Goal: Navigation & Orientation: Find specific page/section

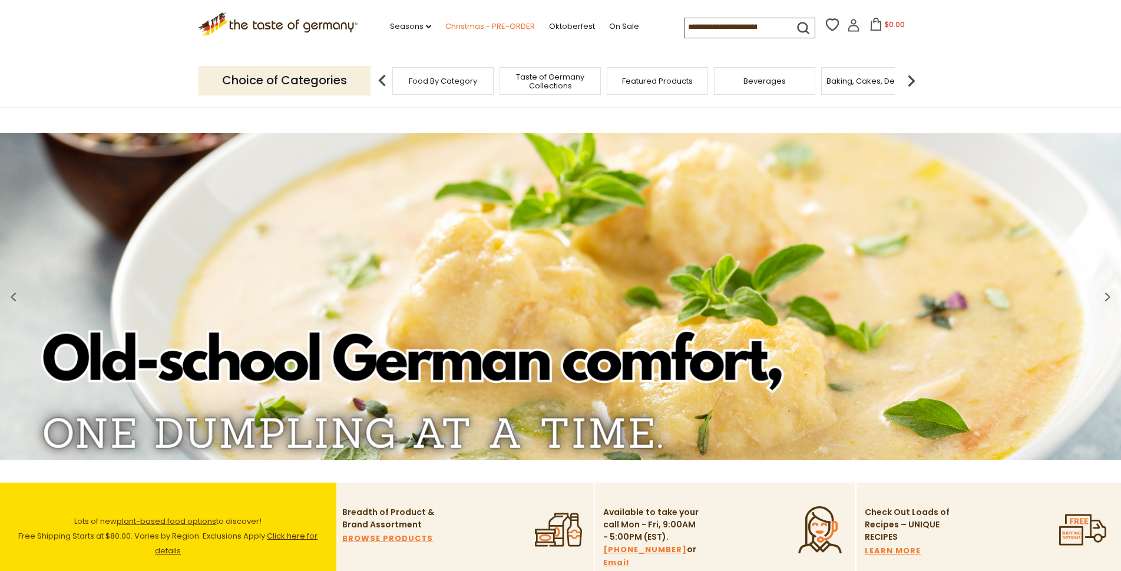
click at [472, 25] on link "Christmas - PRE-ORDER" at bounding box center [490, 26] width 90 height 13
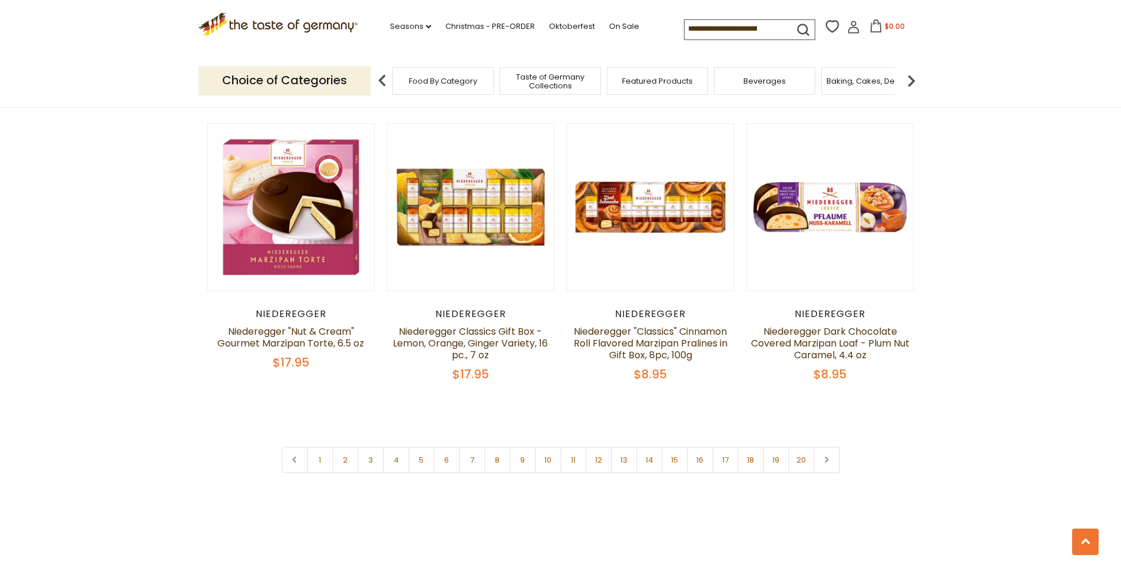
scroll to position [2751, 0]
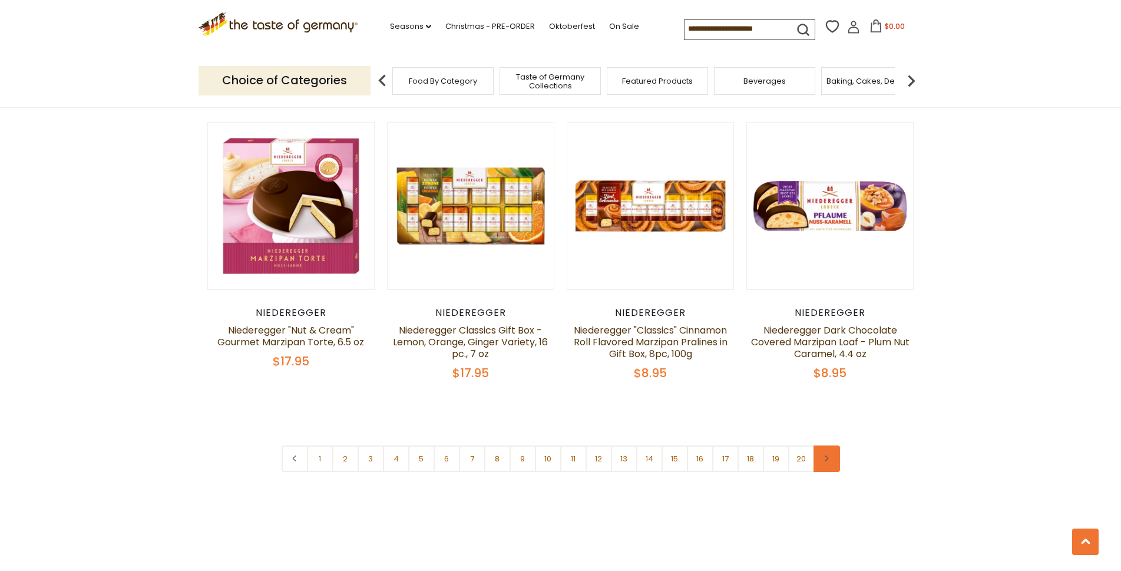
click at [826, 455] on icon at bounding box center [826, 458] width 7 height 6
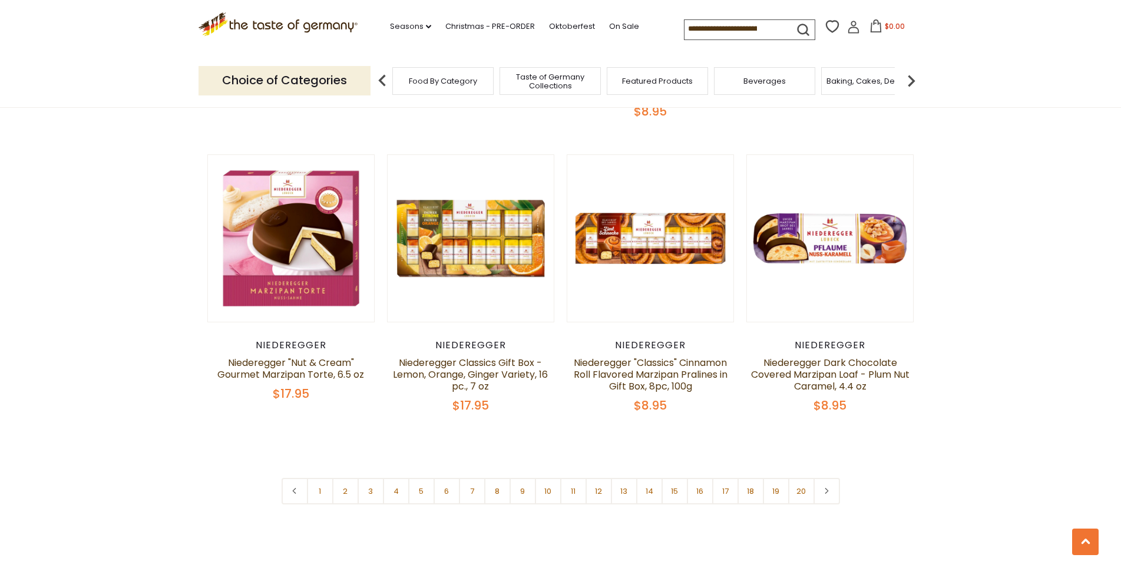
scroll to position [2731, 0]
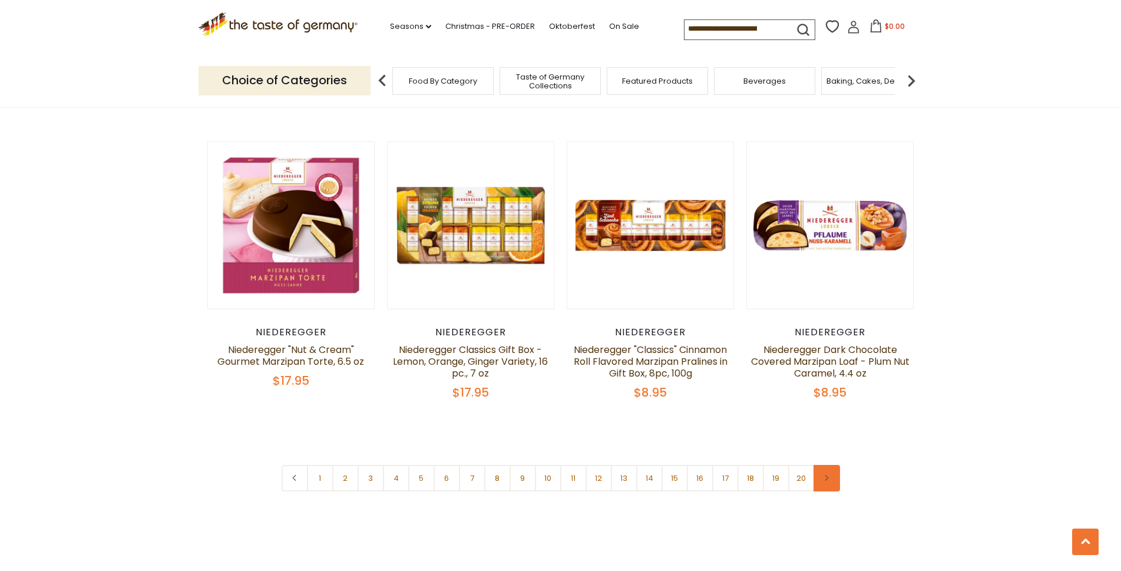
click at [833, 465] on link at bounding box center [827, 478] width 27 height 27
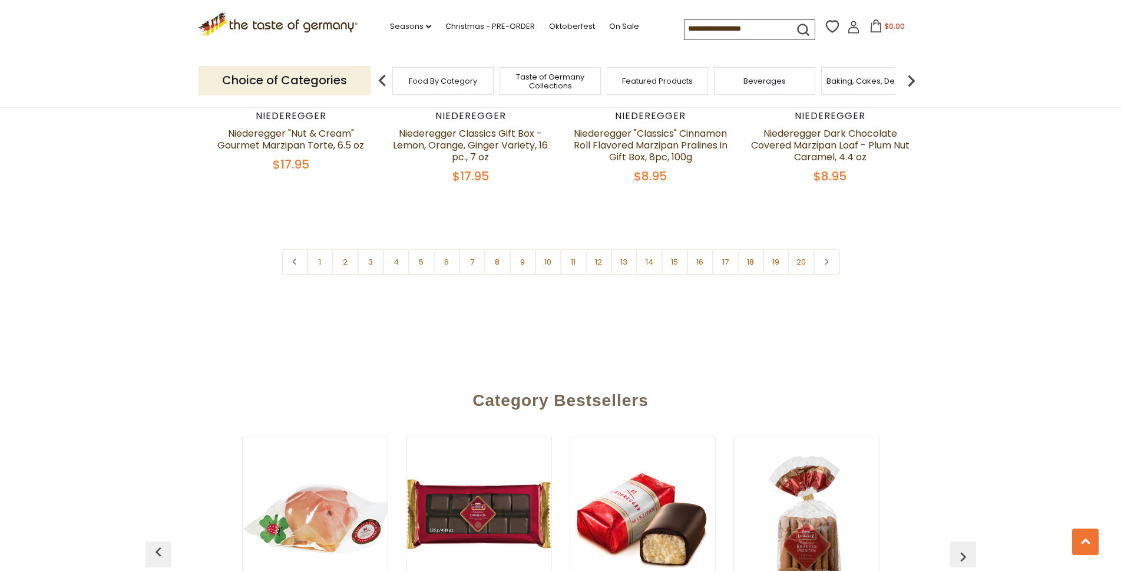
scroll to position [2950, 0]
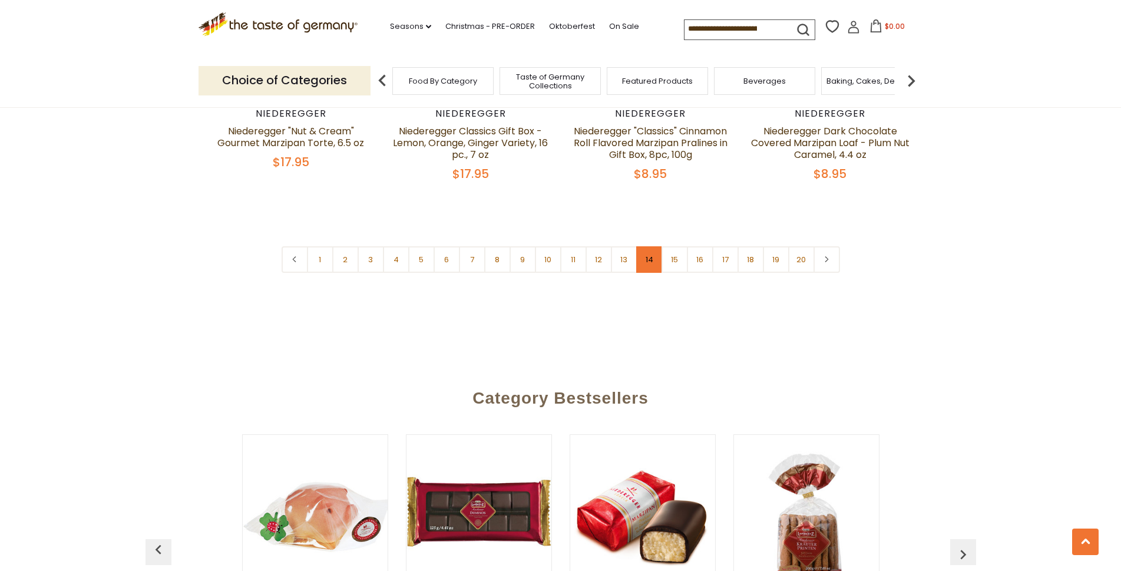
click at [655, 246] on link "14" at bounding box center [649, 259] width 27 height 27
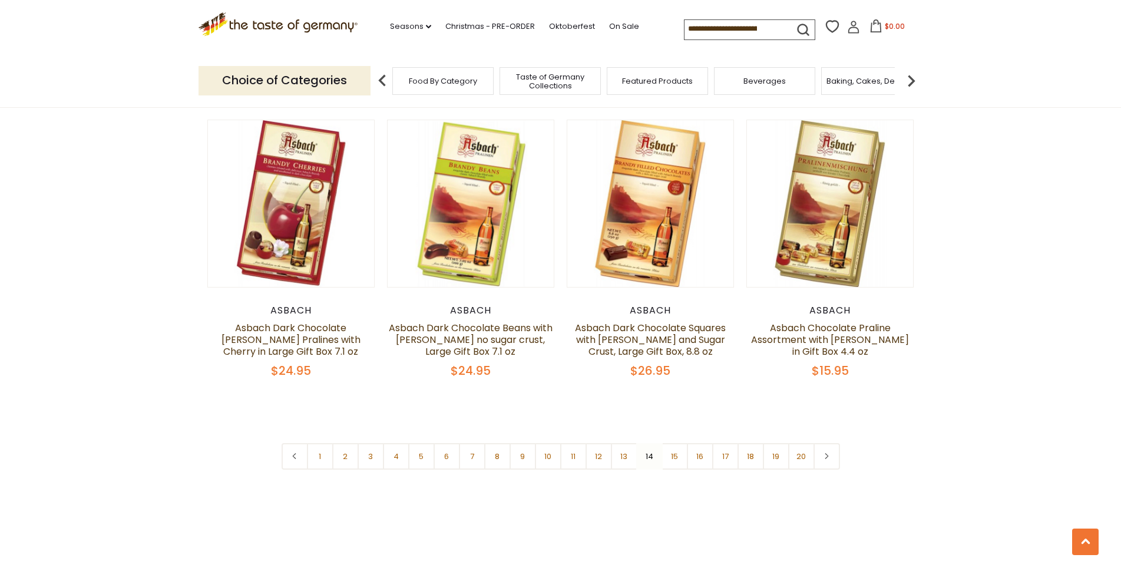
scroll to position [2748, 0]
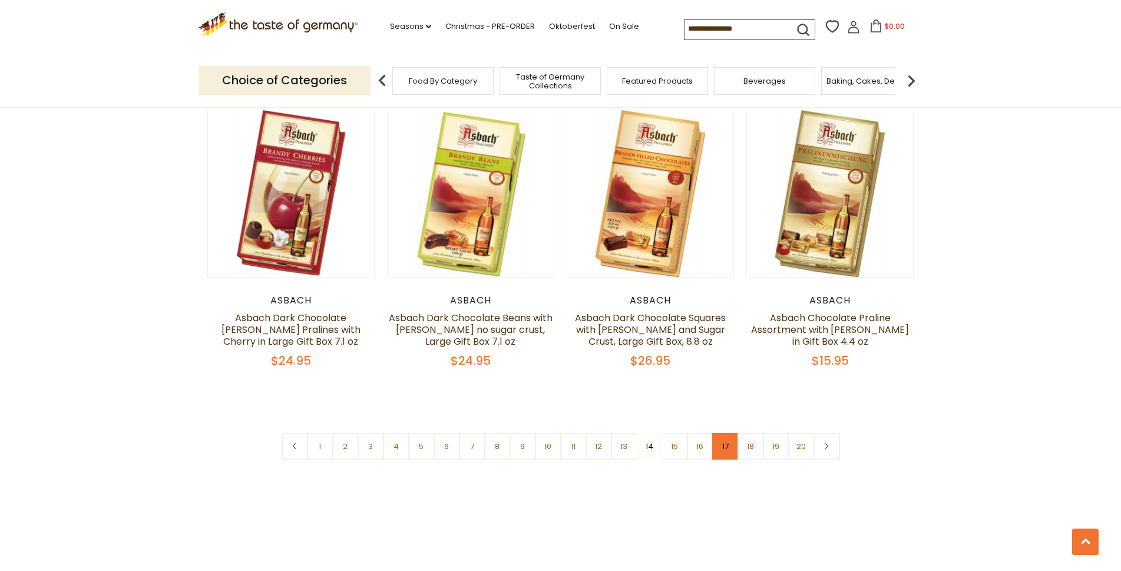
click at [731, 448] on link "17" at bounding box center [725, 446] width 27 height 27
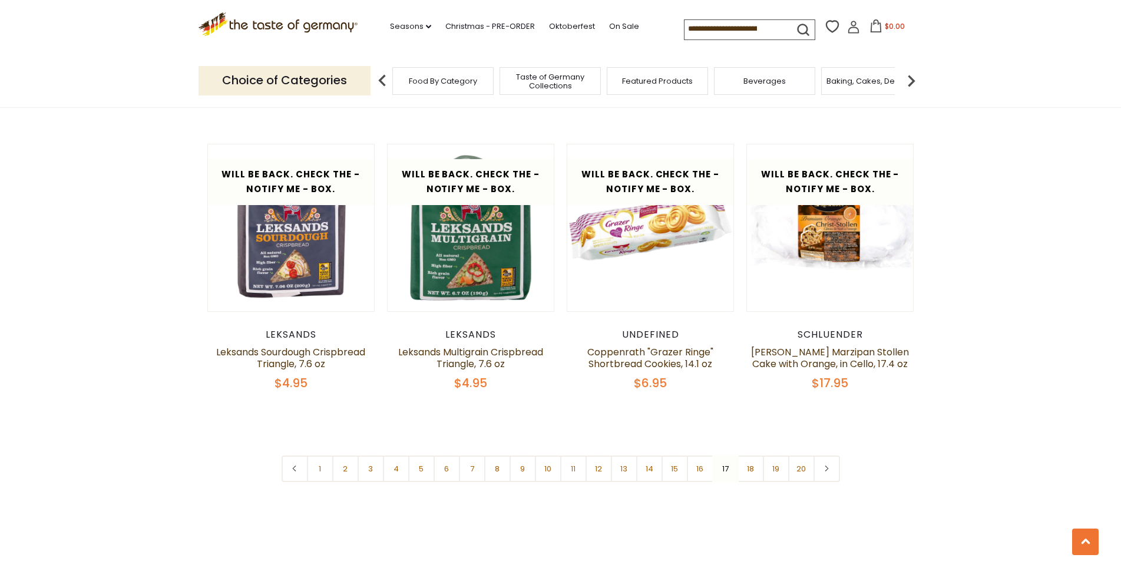
scroll to position [2706, 0]
